Goal: Information Seeking & Learning: Learn about a topic

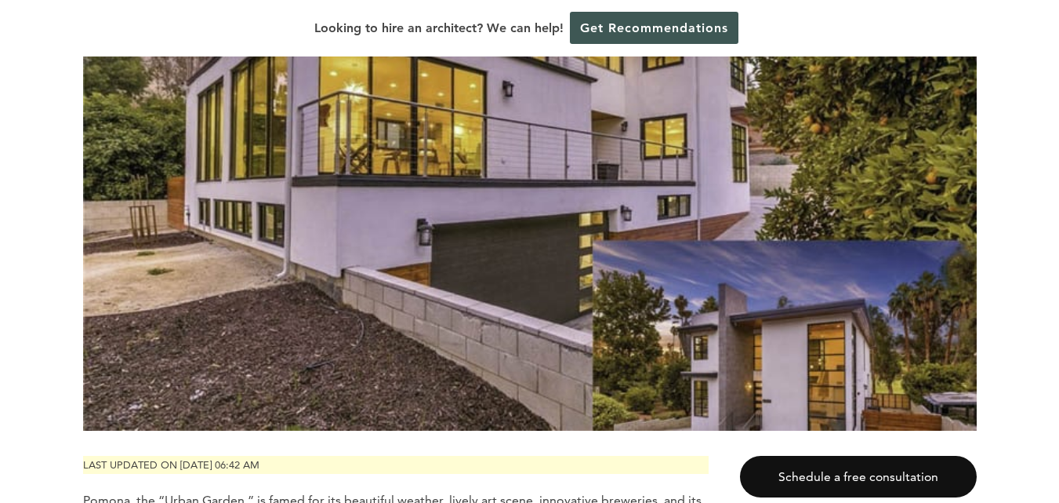
scroll to position [392, 0]
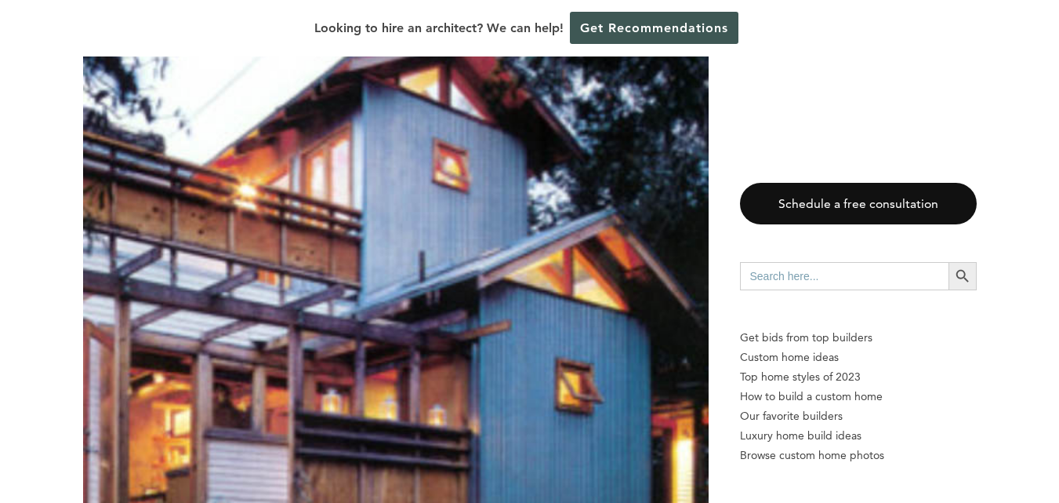
scroll to position [4313, 0]
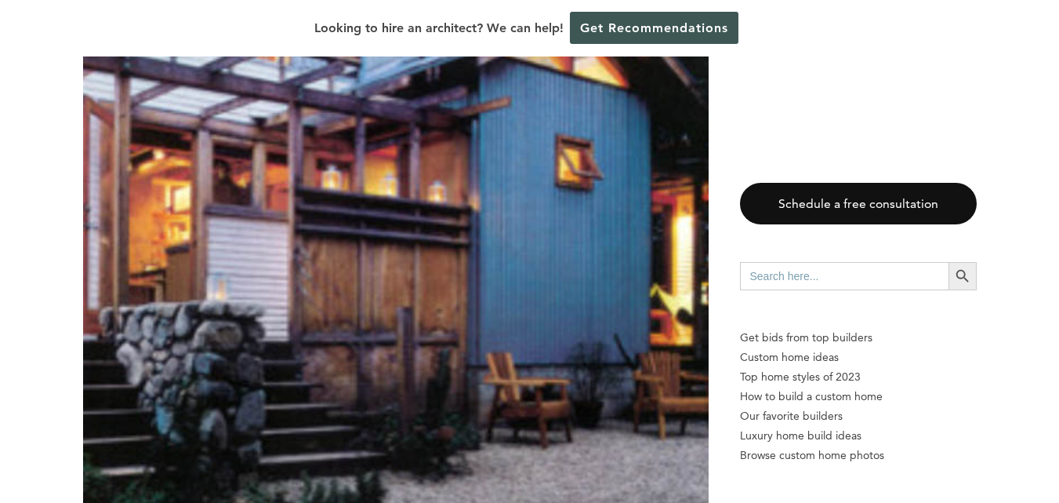
scroll to position [4548, 0]
